Goal: Find specific page/section: Find specific page/section

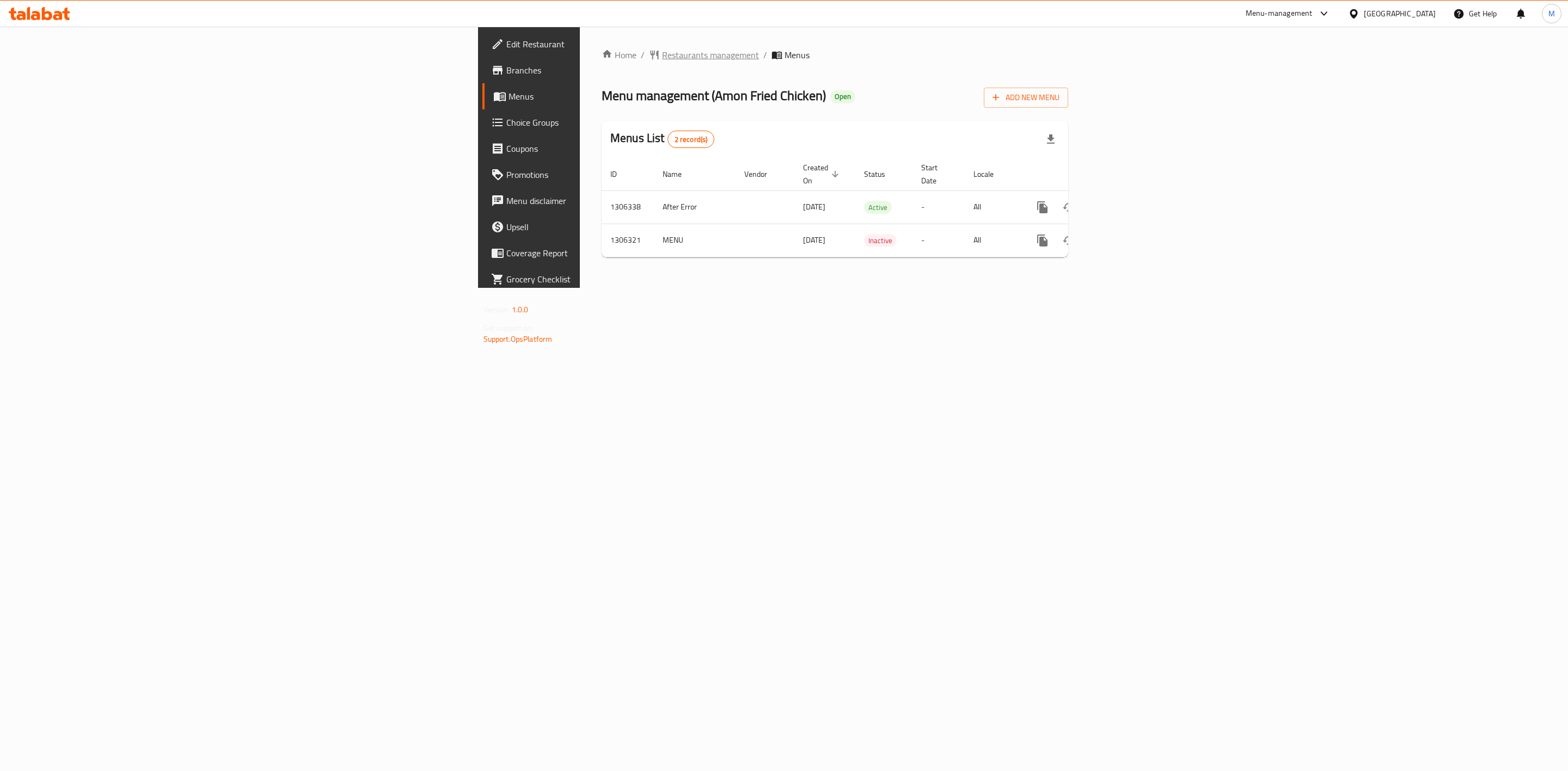
click at [662, 54] on span "Restaurants management" at bounding box center [710, 55] width 97 height 13
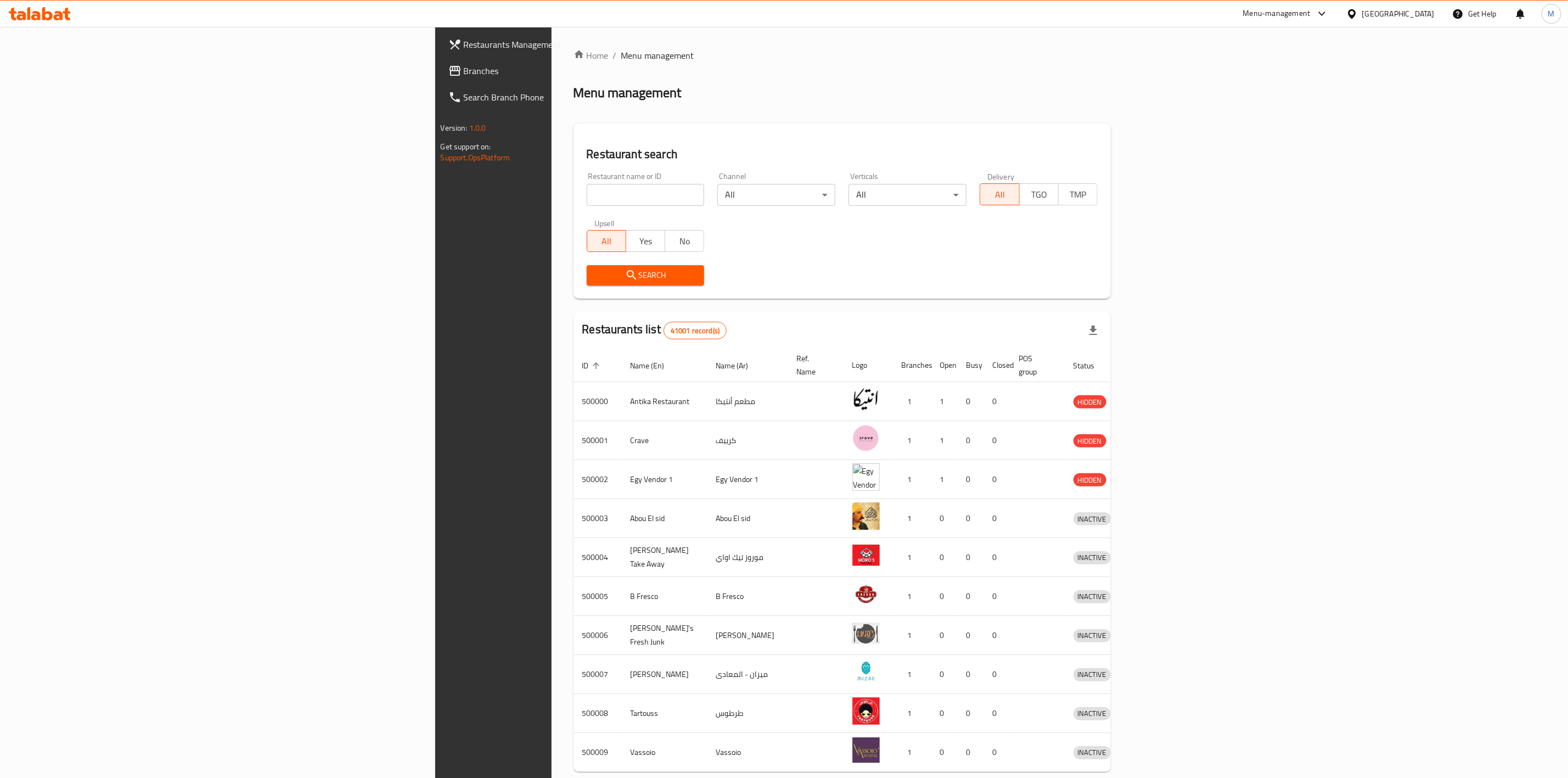
click at [580, 208] on div "Restaurant name or ID Restaurant name or ID" at bounding box center [646, 189] width 131 height 47
click at [587, 200] on input "search" at bounding box center [646, 195] width 118 height 22
paste input "753750"
type input "753750"
click button "Search" at bounding box center [646, 275] width 118 height 20
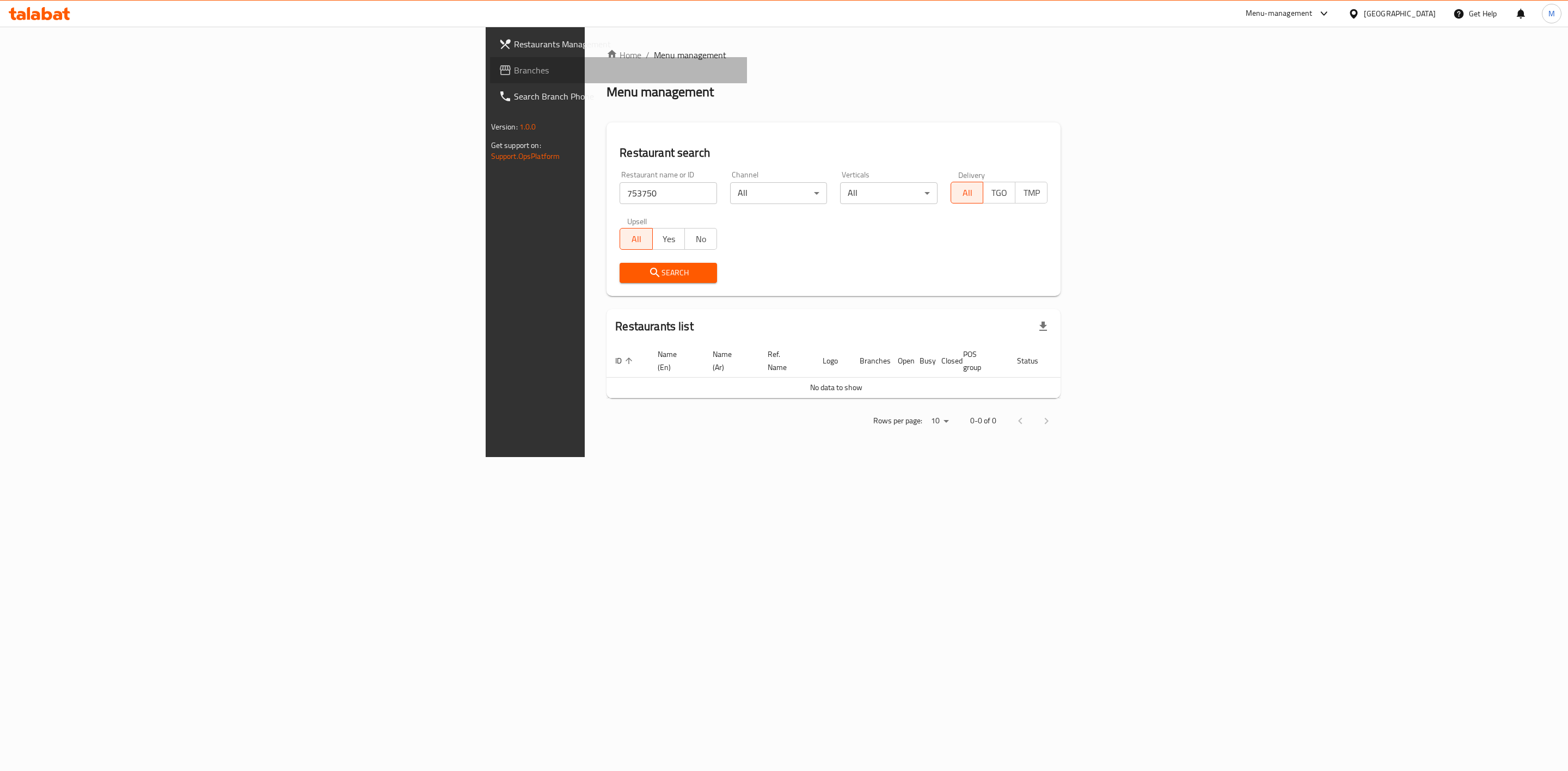
click at [514, 72] on span "Branches" at bounding box center [626, 70] width 225 height 13
